Goal: Information Seeking & Learning: Learn about a topic

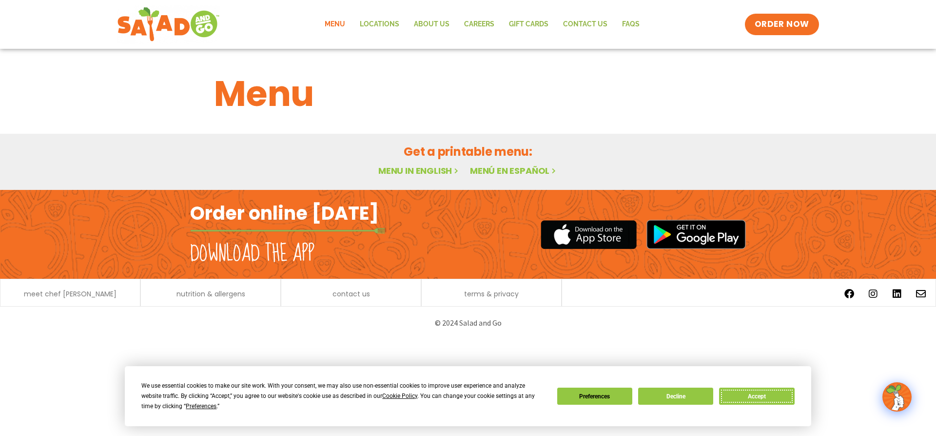
click at [463, 330] on button "Accept" at bounding box center [756, 395] width 75 height 17
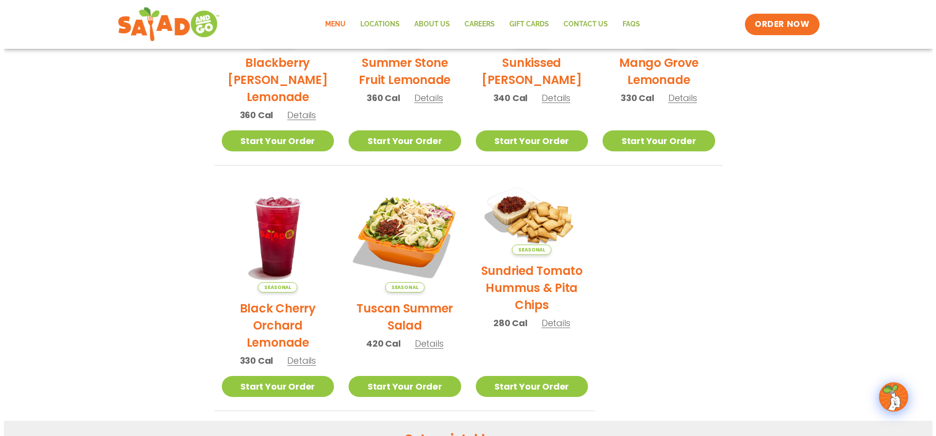
scroll to position [390, 0]
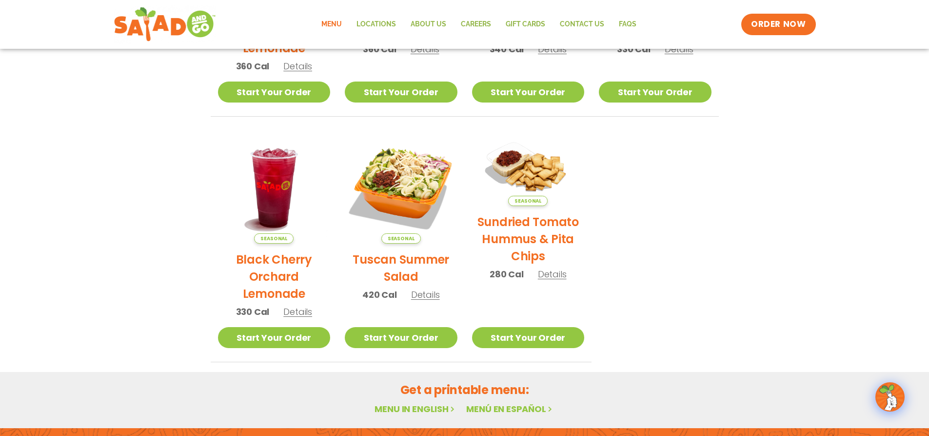
click at [406, 266] on h2 "Tuscan Summer Salad" at bounding box center [401, 268] width 113 height 34
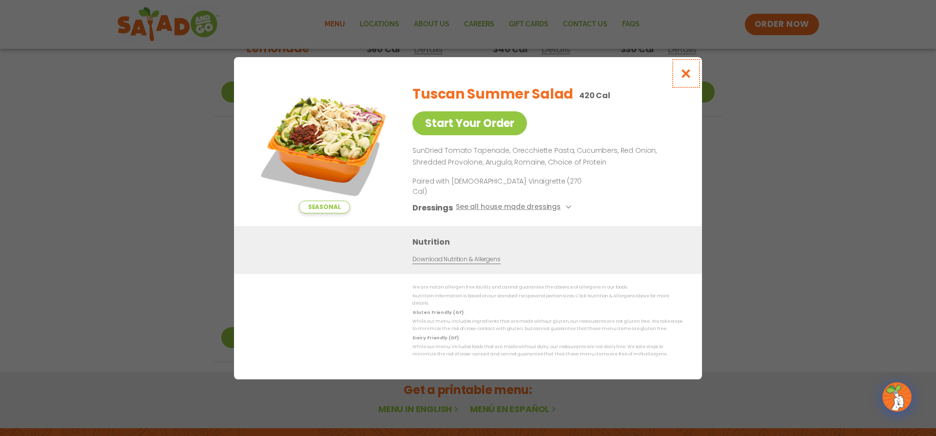
click at [463, 79] on icon "Close modal" at bounding box center [686, 73] width 12 height 10
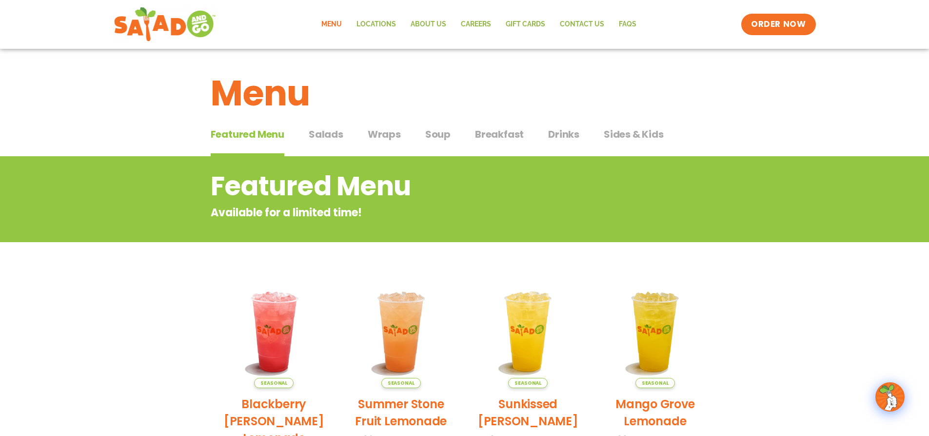
scroll to position [0, 0]
click at [331, 136] on span "Salads" at bounding box center [326, 134] width 35 height 15
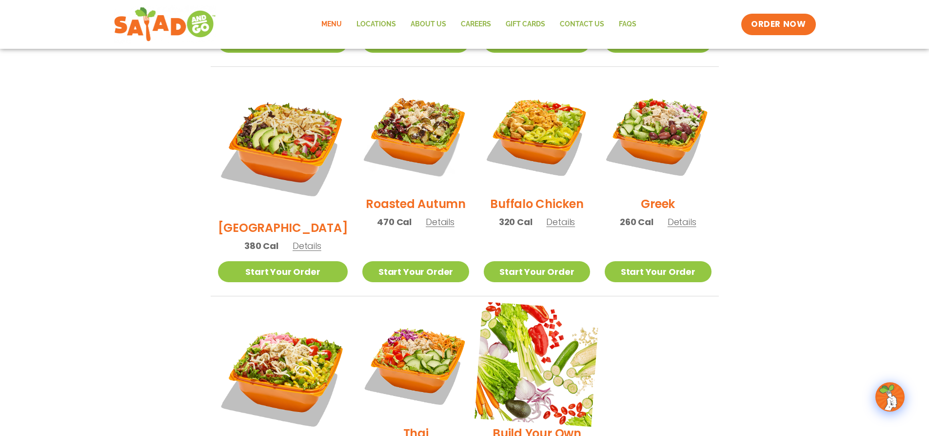
scroll to position [488, 0]
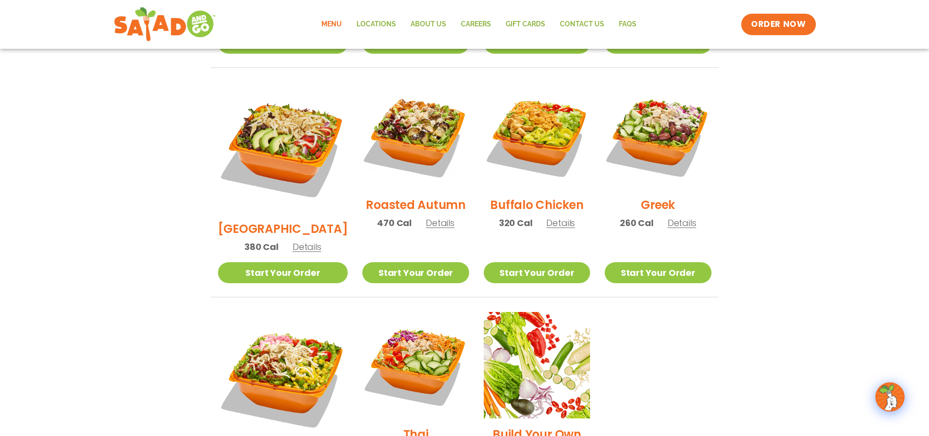
click at [463, 196] on h2 "Buffalo Chicken" at bounding box center [536, 204] width 93 height 17
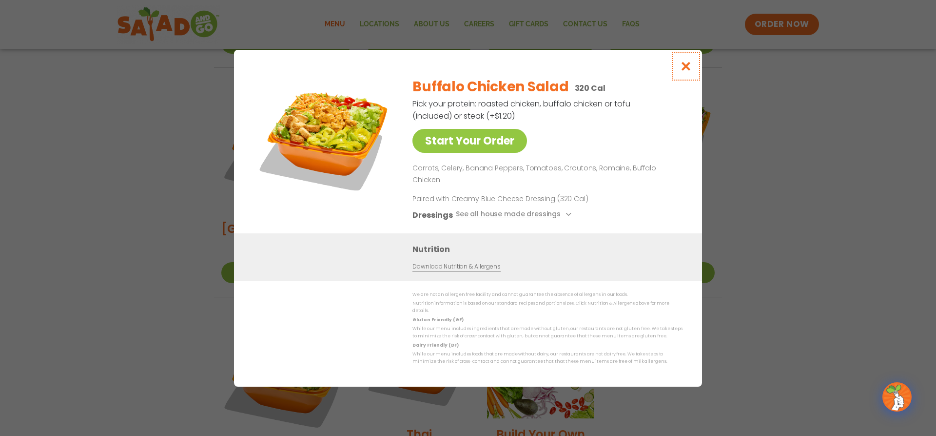
click at [463, 71] on icon "Close modal" at bounding box center [686, 66] width 12 height 10
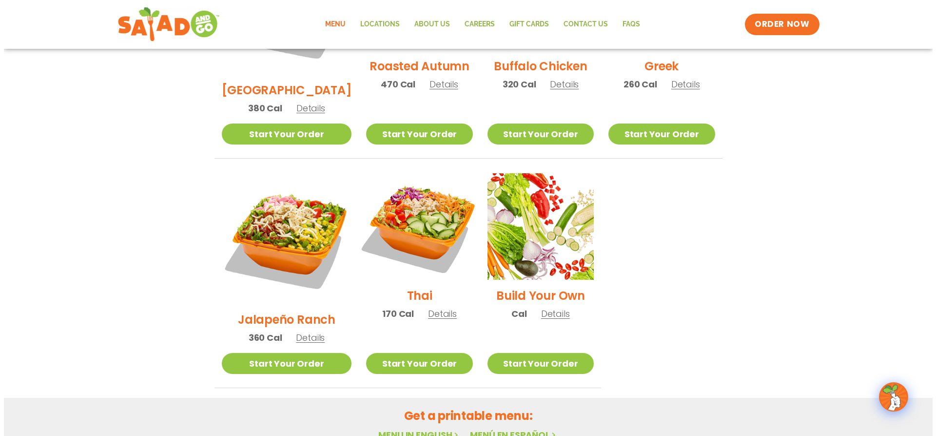
scroll to position [634, 0]
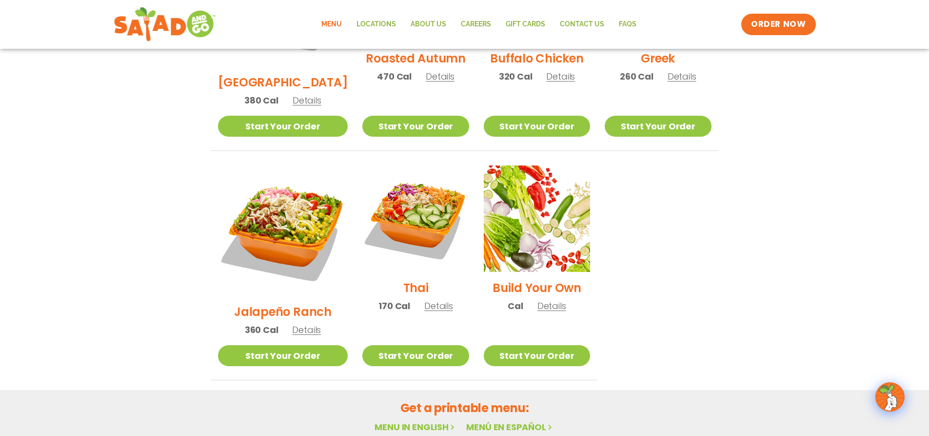
click at [281, 303] on h2 "Jalapeño Ranch" at bounding box center [283, 311] width 98 height 17
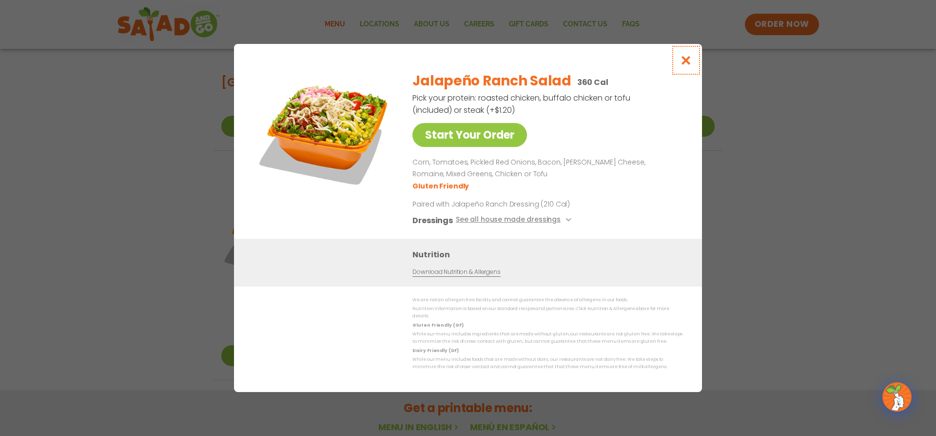
click at [463, 65] on icon "Close modal" at bounding box center [686, 60] width 12 height 10
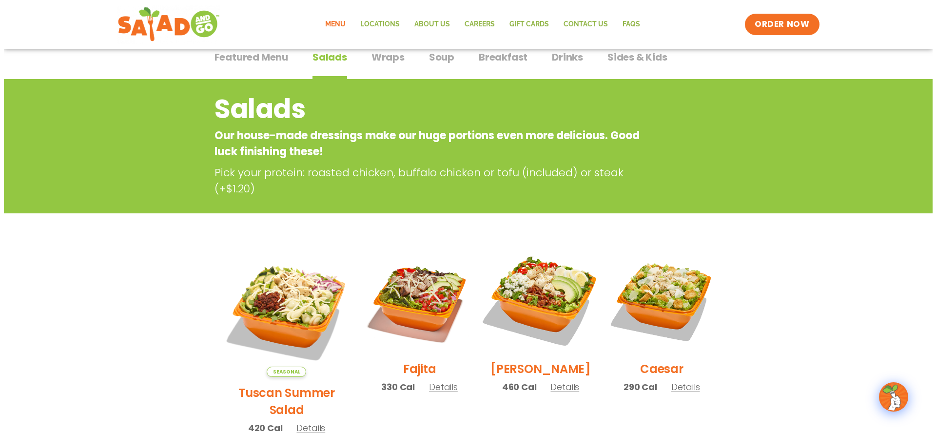
scroll to position [146, 0]
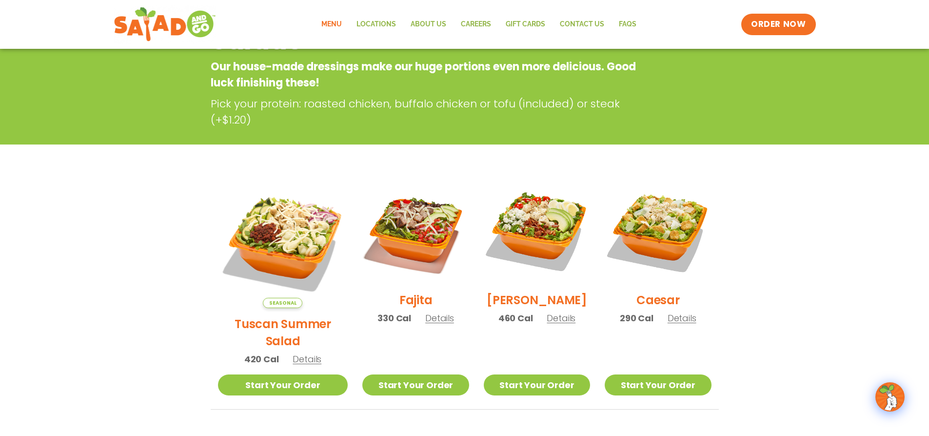
click at [398, 221] on img at bounding box center [415, 231] width 106 height 106
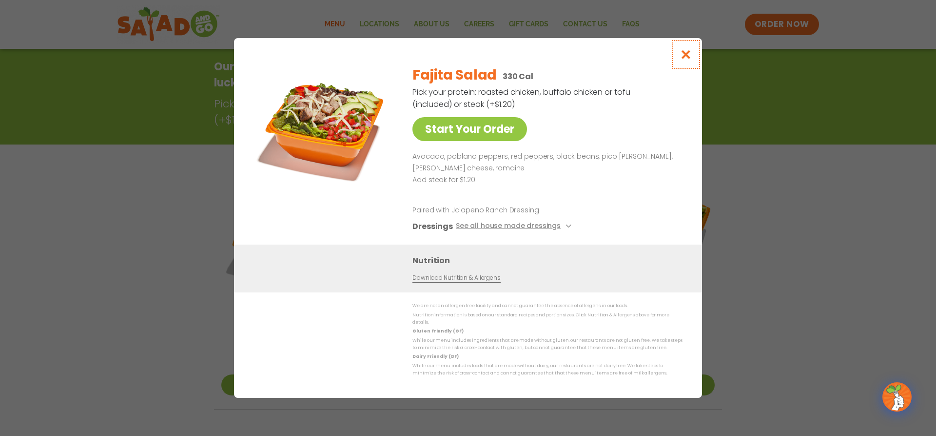
click at [463, 59] on icon "Close modal" at bounding box center [686, 54] width 12 height 10
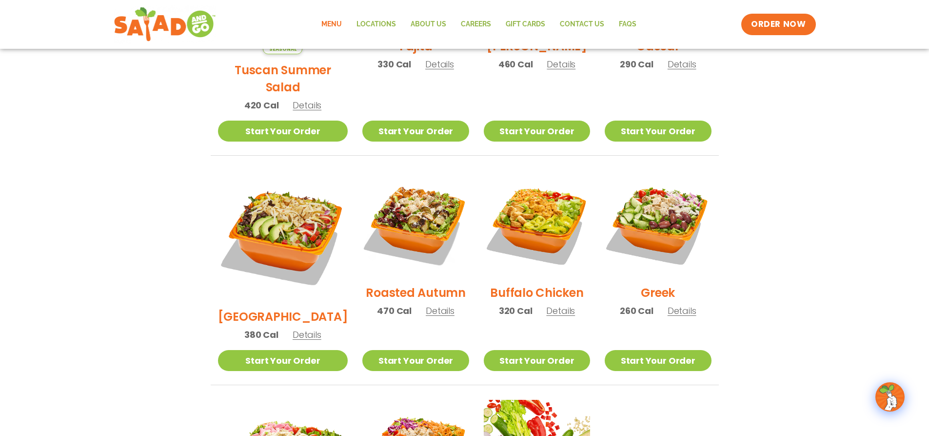
scroll to position [400, 0]
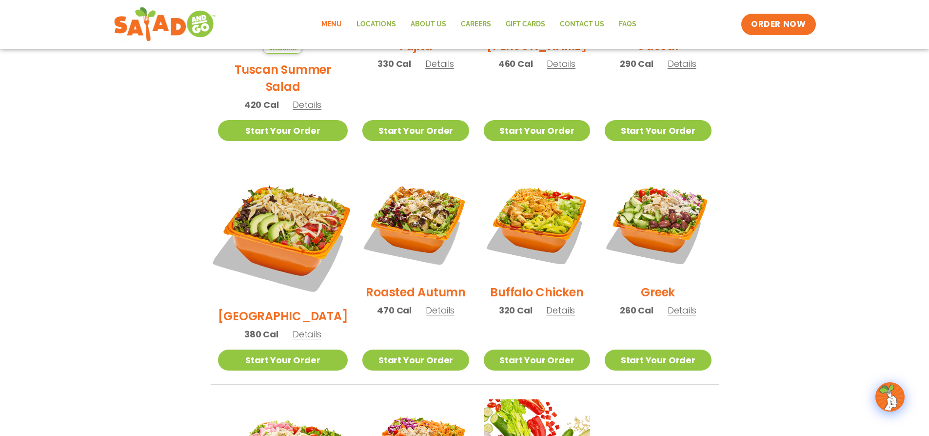
click at [284, 211] on img at bounding box center [282, 235] width 153 height 153
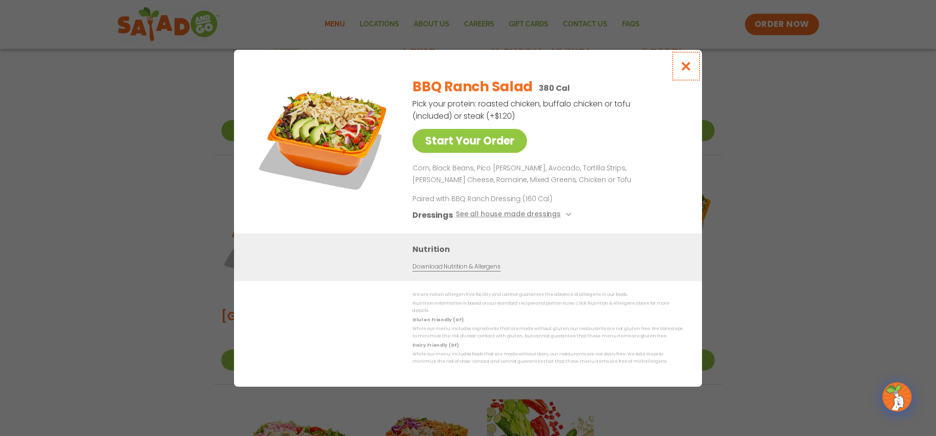
click at [463, 71] on icon "Close modal" at bounding box center [686, 66] width 12 height 10
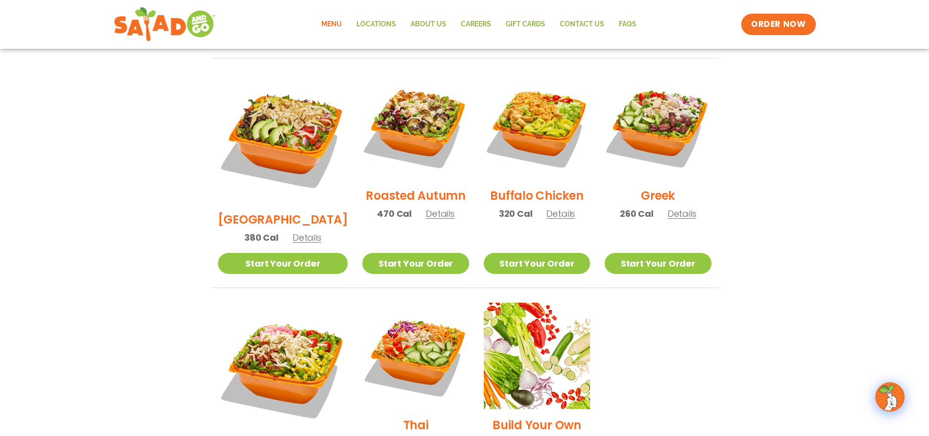
scroll to position [498, 0]
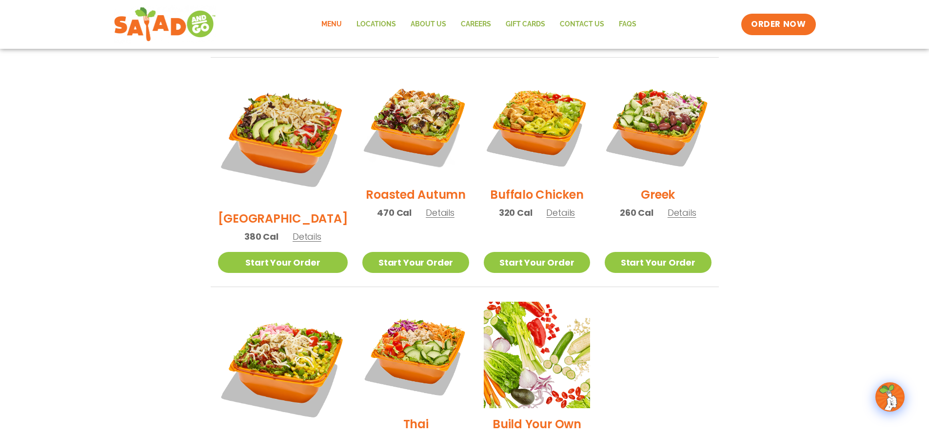
click at [463, 186] on h2 "Buffalo Chicken" at bounding box center [536, 194] width 93 height 17
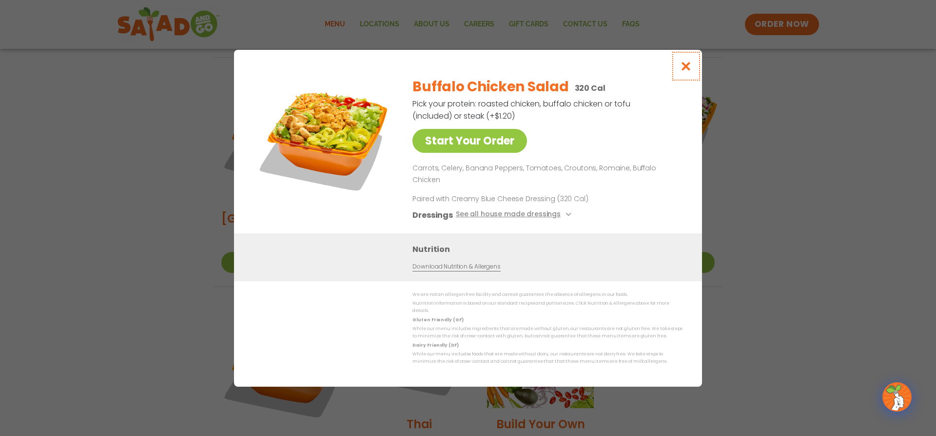
click at [463, 78] on button "Close modal" at bounding box center [687, 66] width 32 height 33
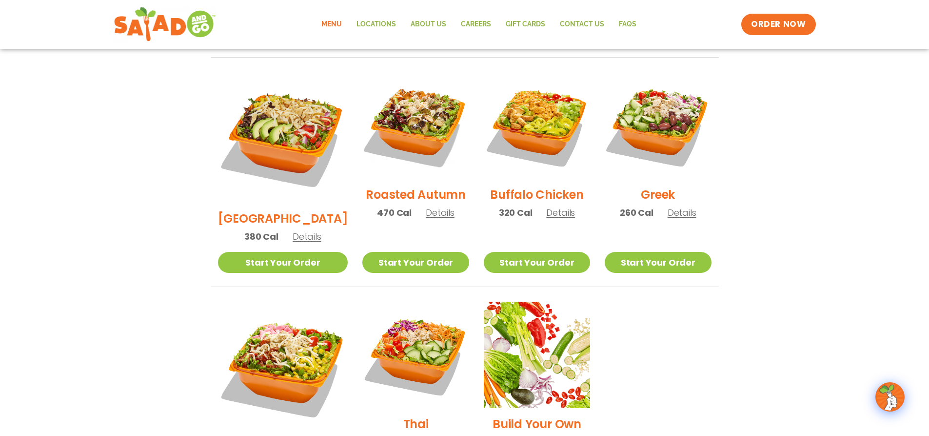
click at [294, 330] on img at bounding box center [283, 366] width 130 height 130
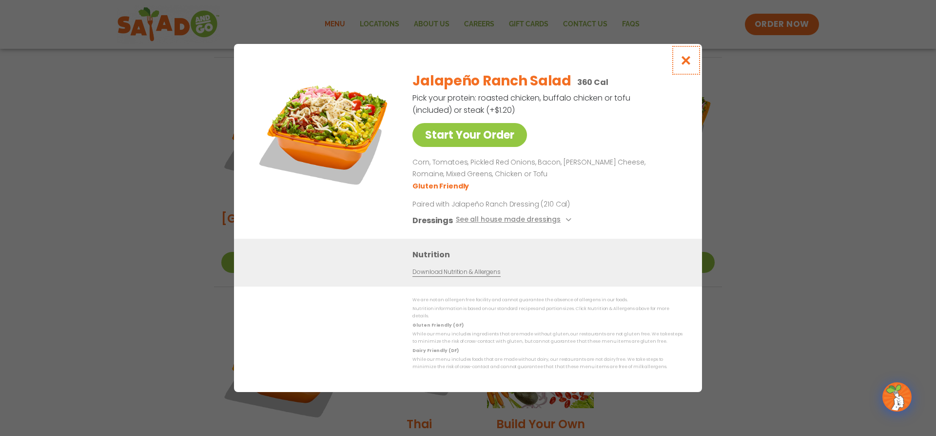
click at [463, 65] on icon "Close modal" at bounding box center [686, 60] width 12 height 10
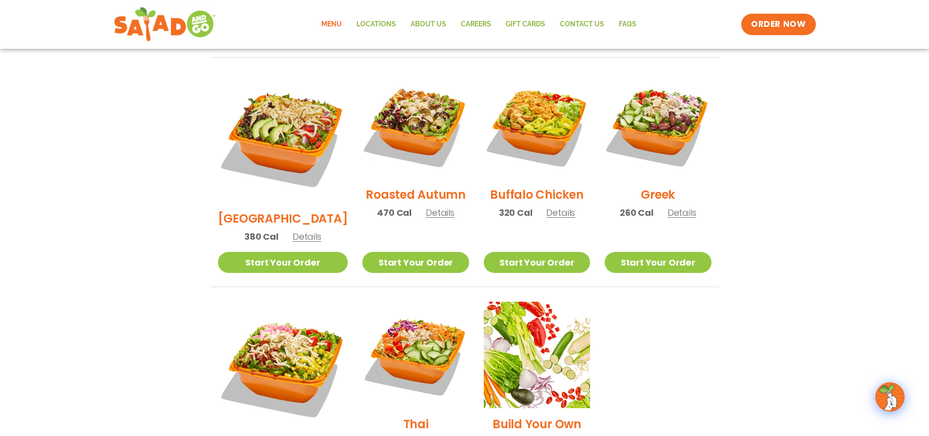
click at [245, 330] on img at bounding box center [283, 366] width 130 height 130
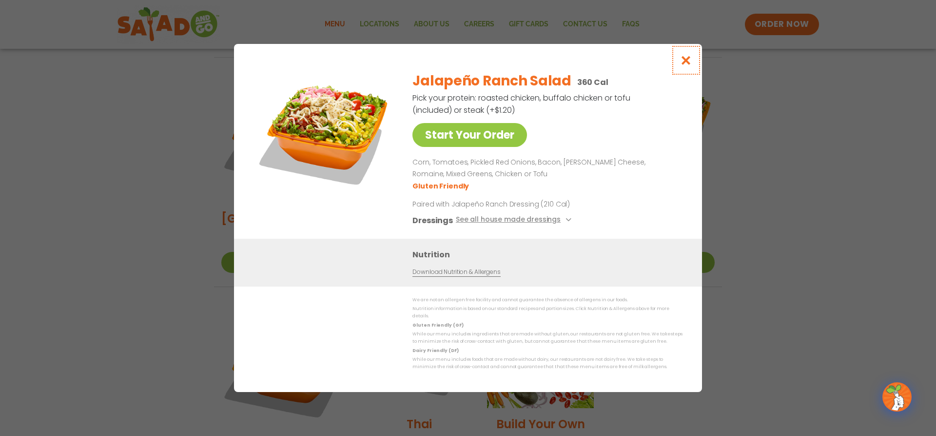
click at [463, 65] on icon "Close modal" at bounding box center [686, 60] width 12 height 10
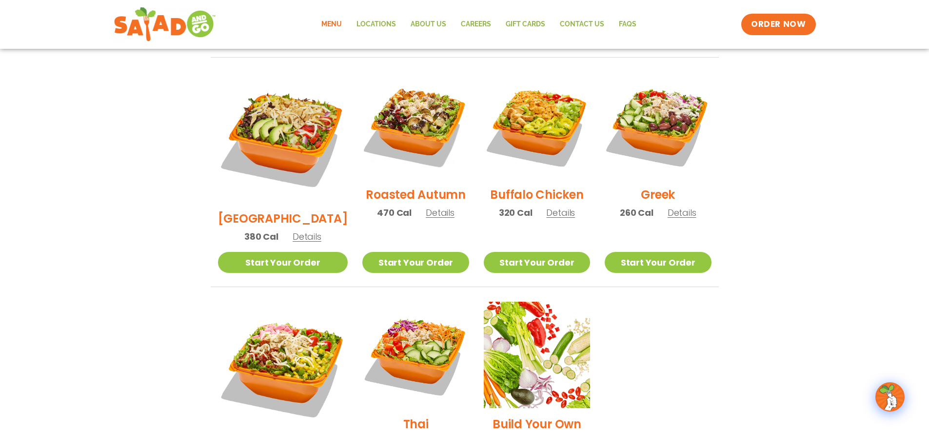
click at [265, 108] on img at bounding box center [283, 137] width 130 height 130
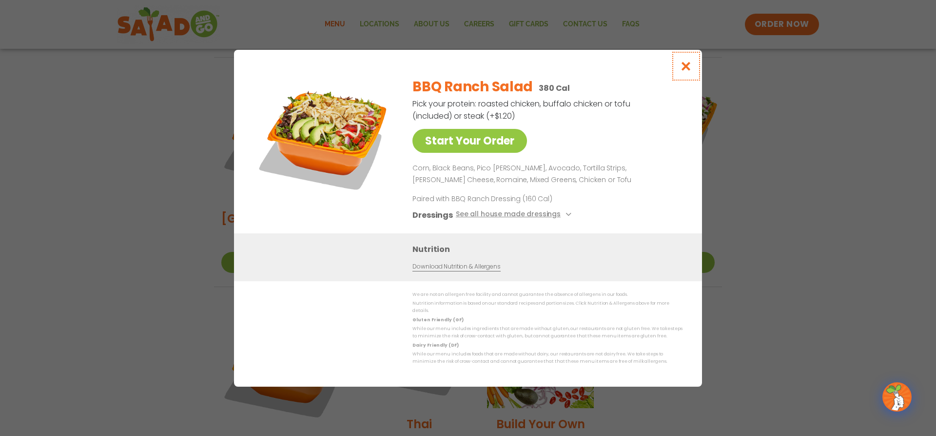
click at [463, 71] on icon "Close modal" at bounding box center [686, 66] width 12 height 10
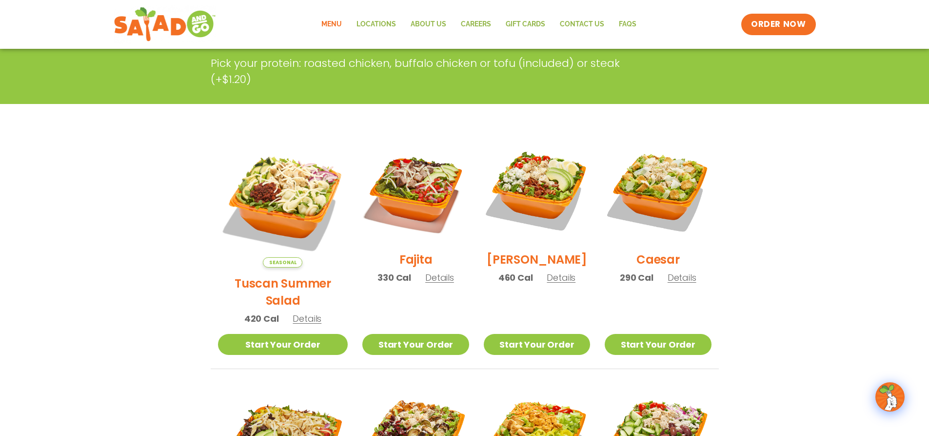
scroll to position [157, 0]
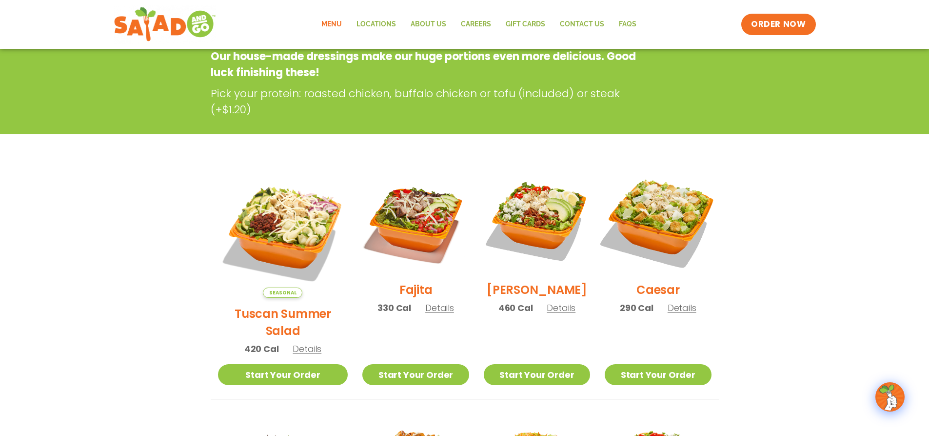
click at [463, 192] on img at bounding box center [657, 220] width 125 height 125
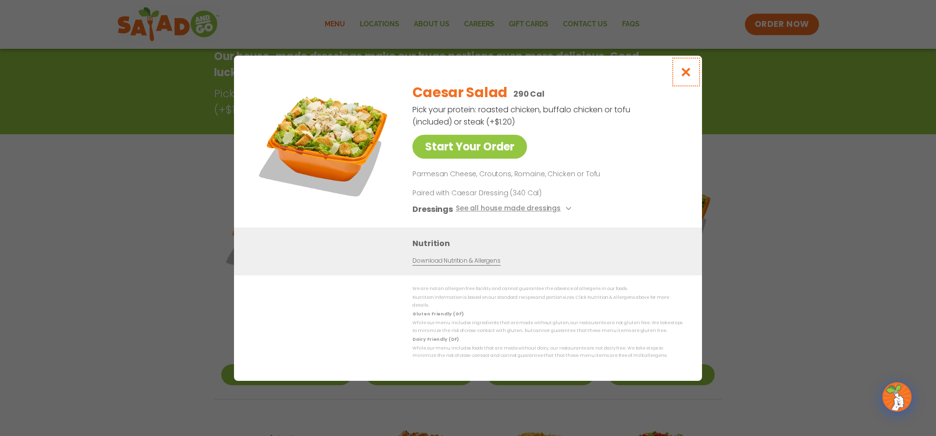
click at [463, 82] on button "Close modal" at bounding box center [687, 72] width 32 height 33
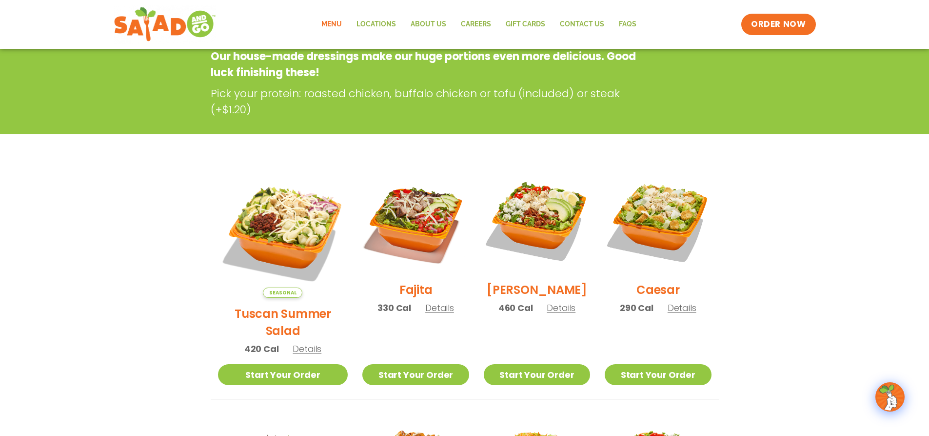
click at [463, 230] on img at bounding box center [537, 220] width 106 height 106
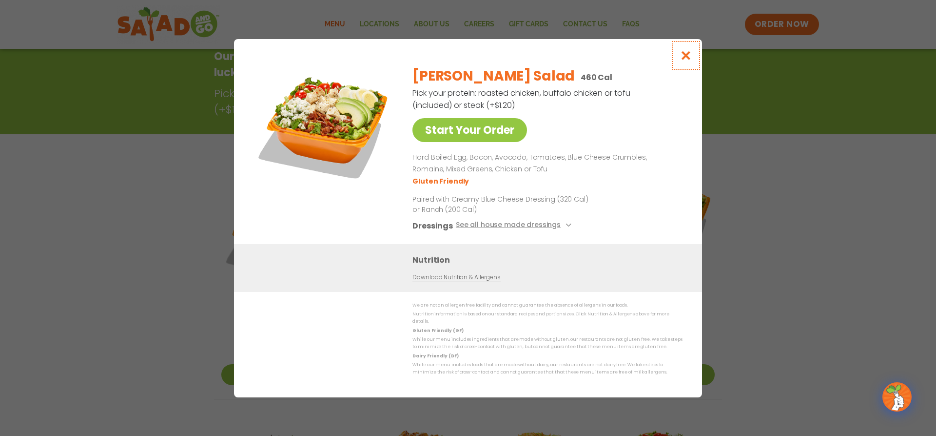
click at [463, 61] on button "Close modal" at bounding box center [687, 55] width 32 height 33
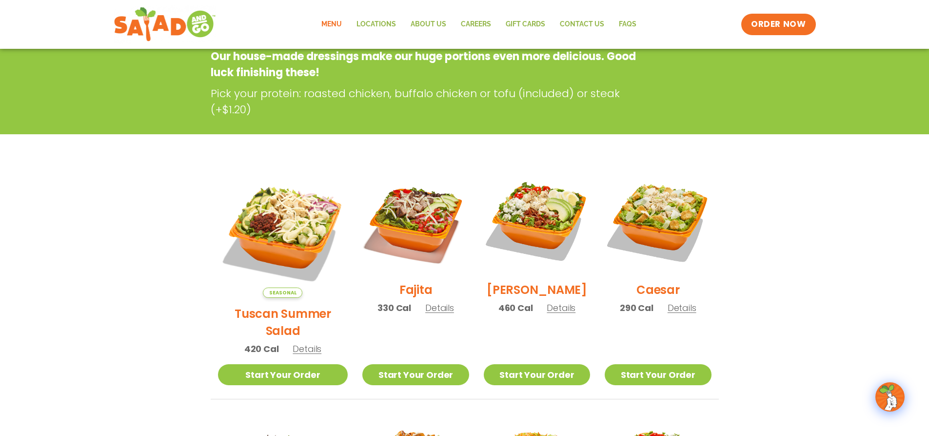
drag, startPoint x: 447, startPoint y: 252, endPoint x: 441, endPoint y: 253, distance: 5.5
click at [447, 251] on img at bounding box center [415, 220] width 106 height 106
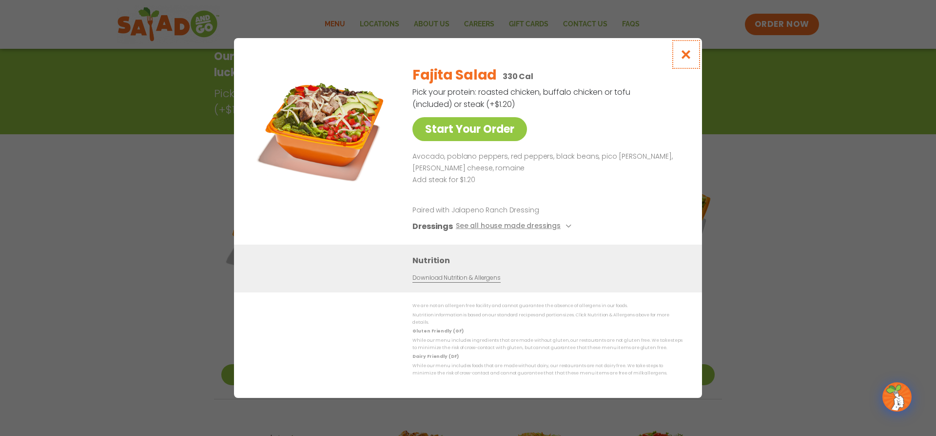
click at [463, 59] on icon "Close modal" at bounding box center [686, 54] width 12 height 10
